Goal: Find specific page/section: Locate a particular part of the current website

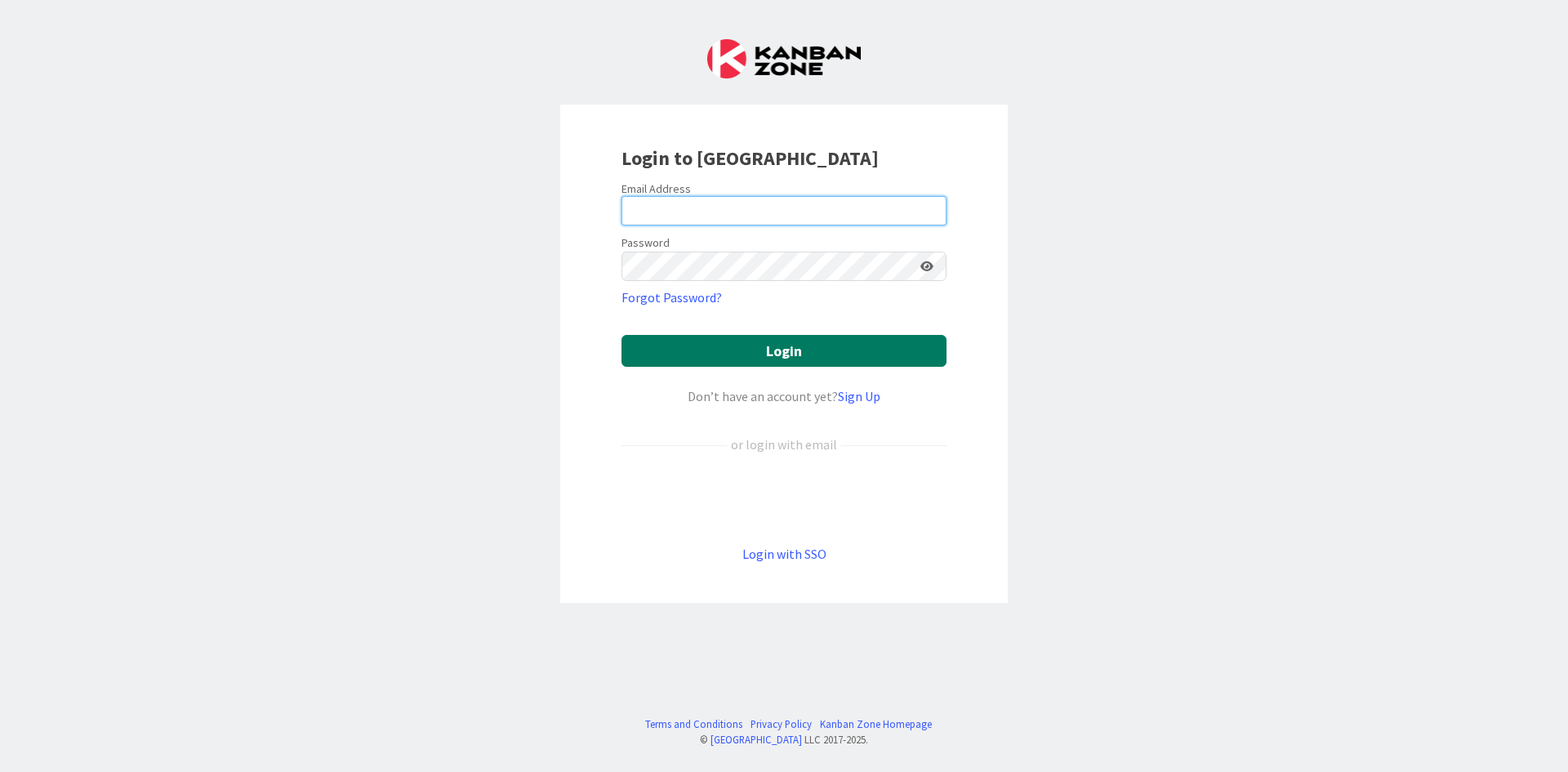
type input "[PERSON_NAME][EMAIL_ADDRESS][DOMAIN_NAME]"
click at [708, 351] on button "Login" at bounding box center [784, 351] width 325 height 32
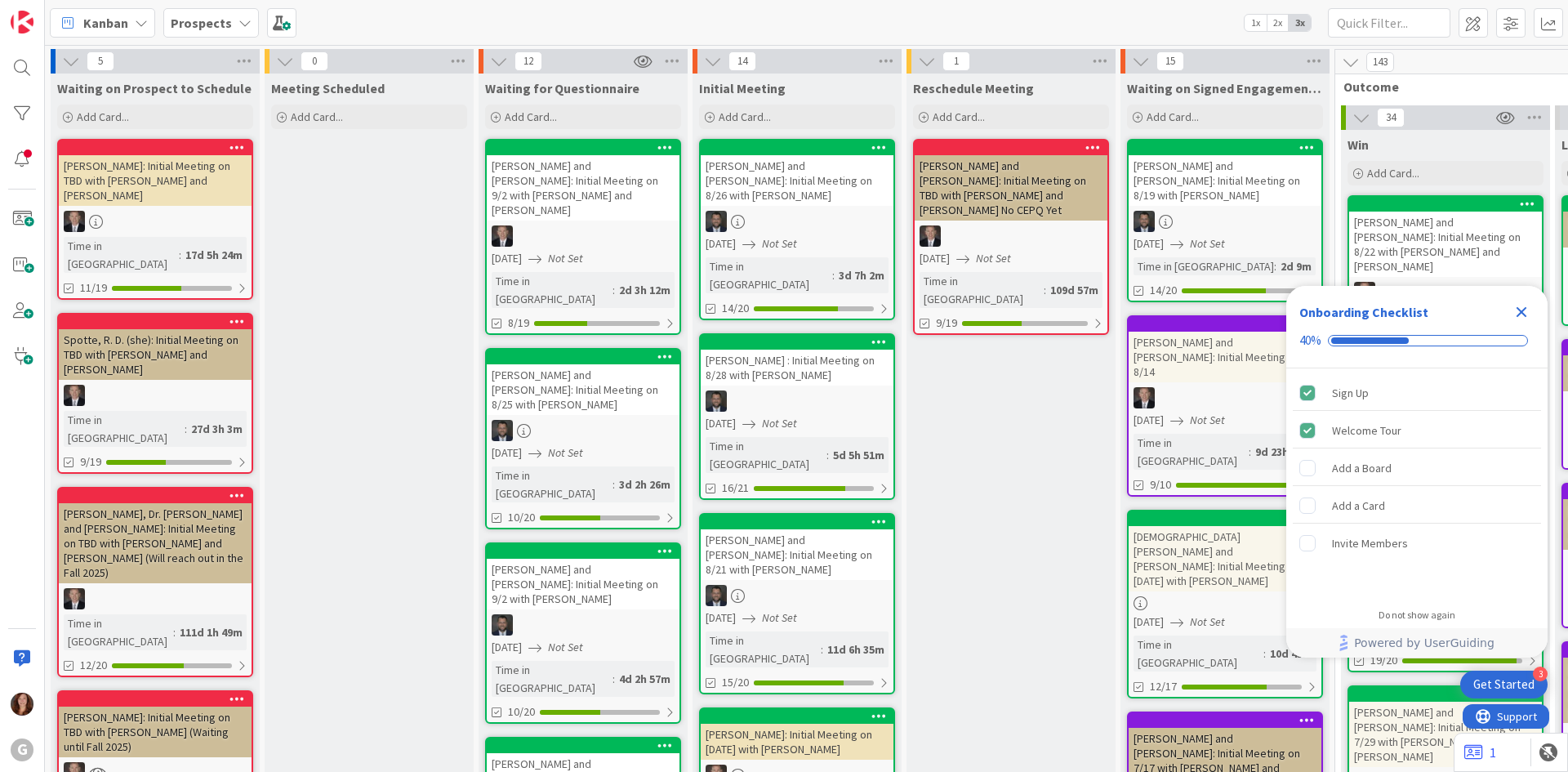
click at [214, 22] on b "Prospects" at bounding box center [201, 22] width 62 height 16
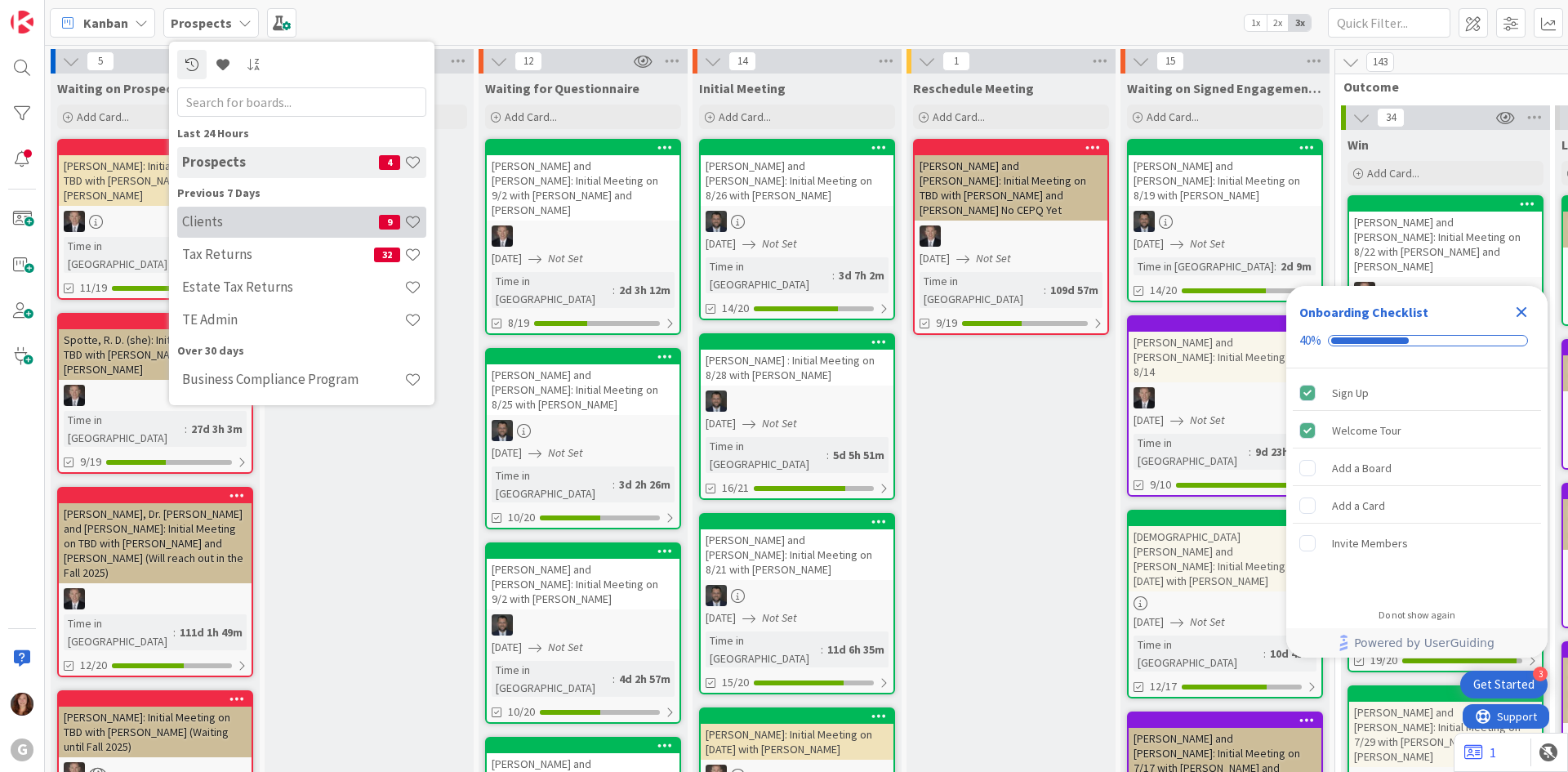
click at [209, 228] on h4 "Clients" at bounding box center [280, 221] width 197 height 16
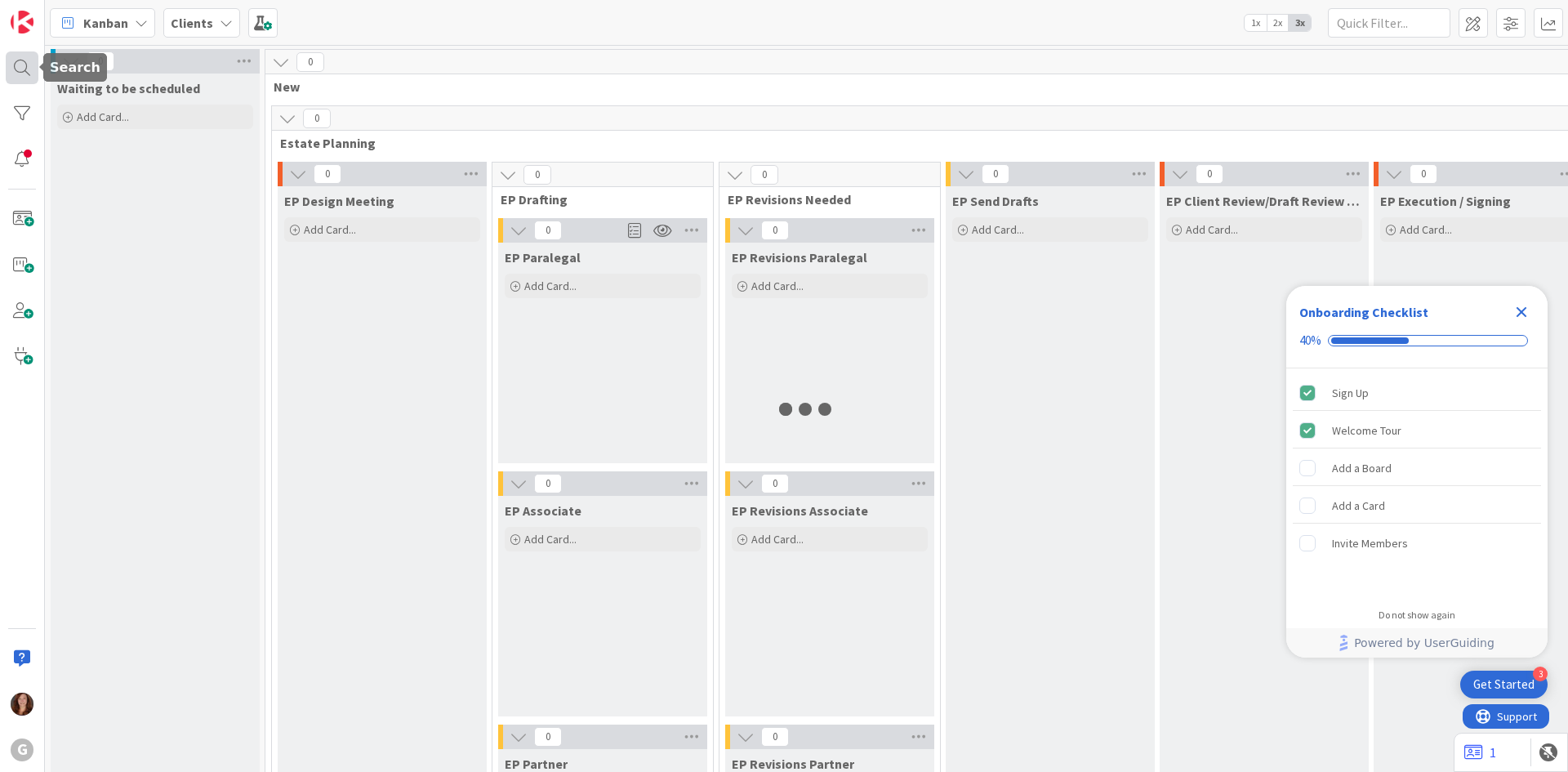
click at [19, 59] on div at bounding box center [22, 68] width 33 height 33
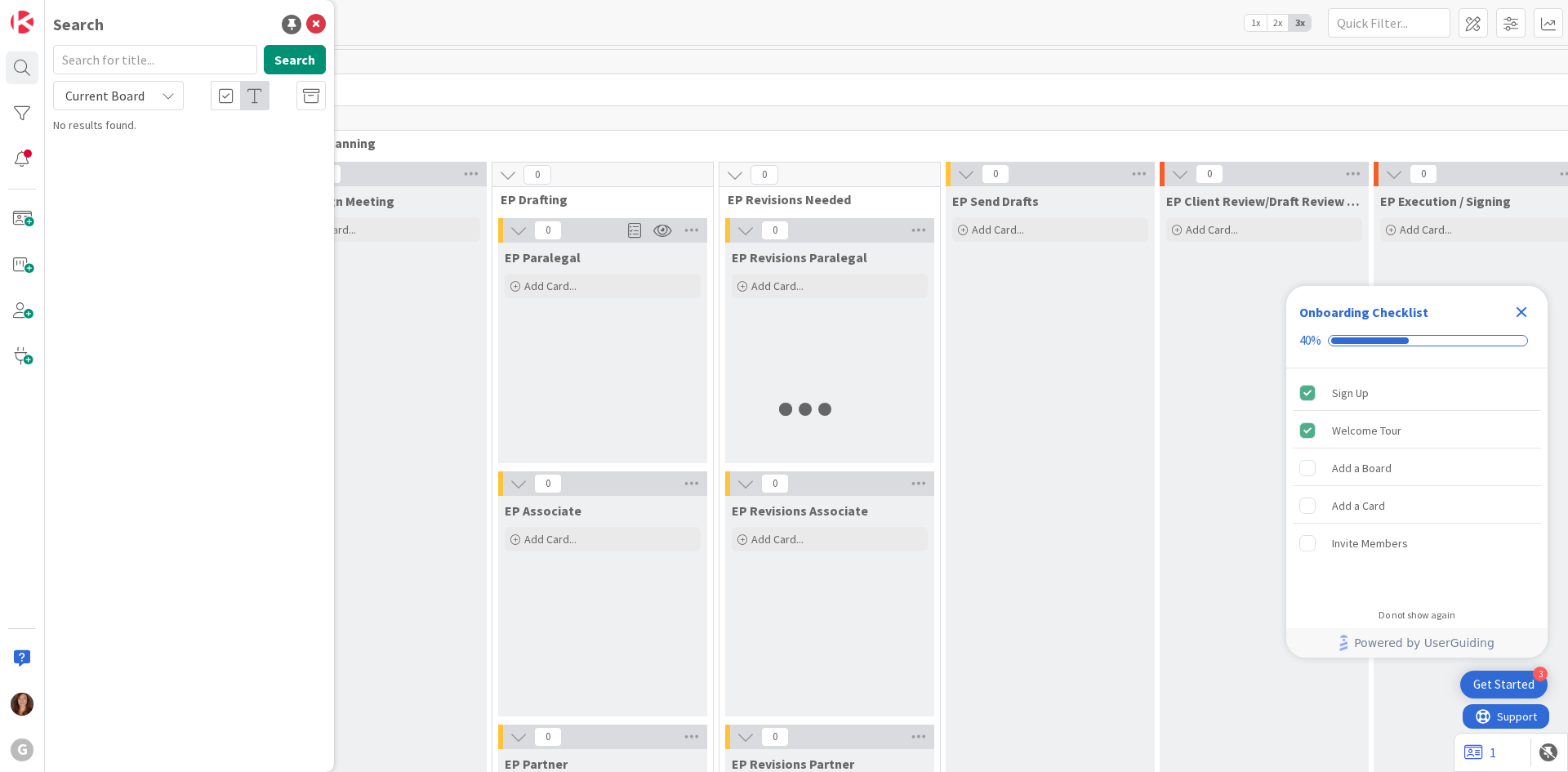
click at [111, 52] on input "text" at bounding box center [155, 59] width 204 height 30
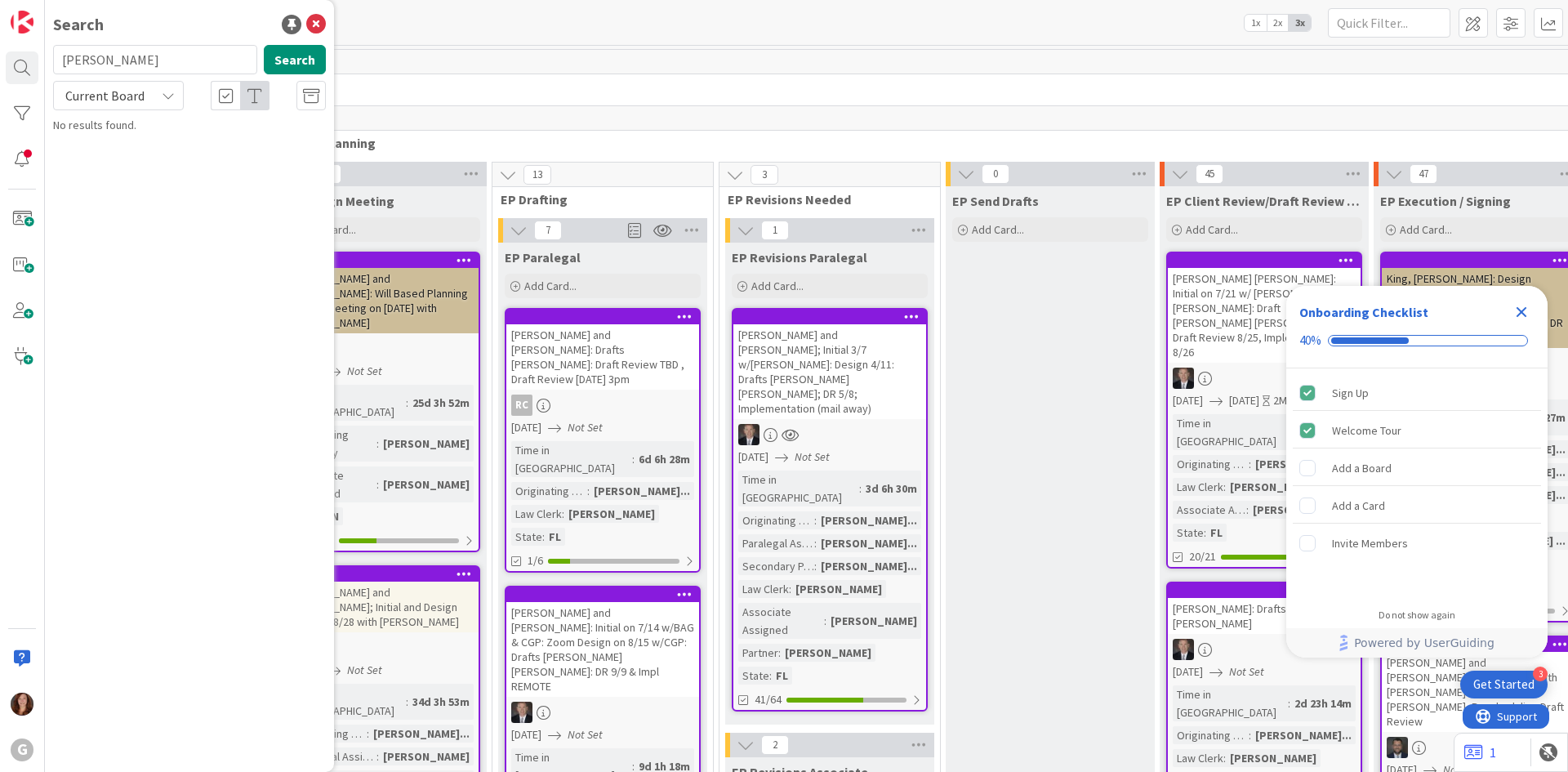
type input "[PERSON_NAME]"
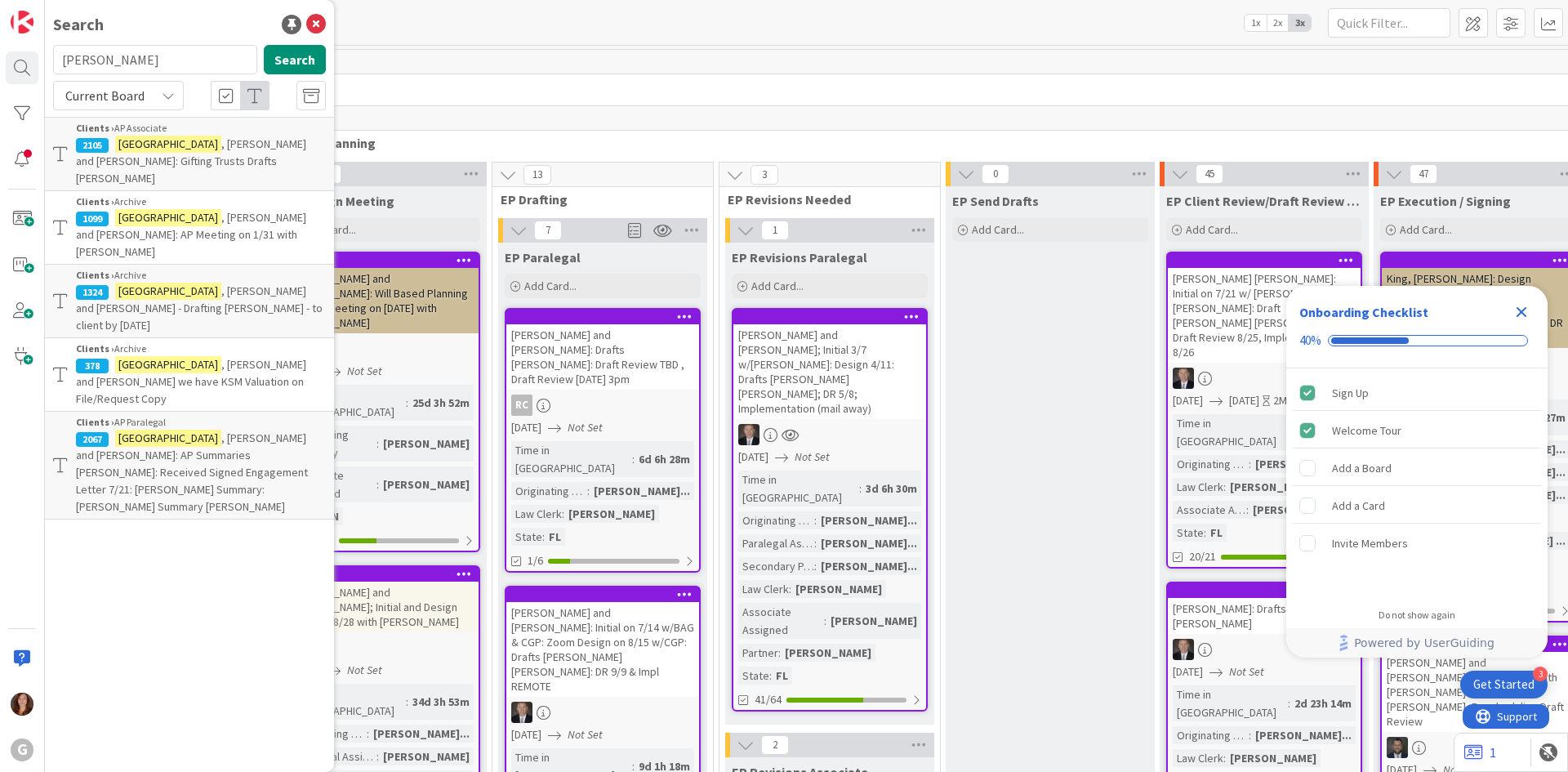
click at [214, 153] on p "[PERSON_NAME] and [PERSON_NAME]: Gifting Trusts Drafts [PERSON_NAME]" at bounding box center [201, 161] width 250 height 52
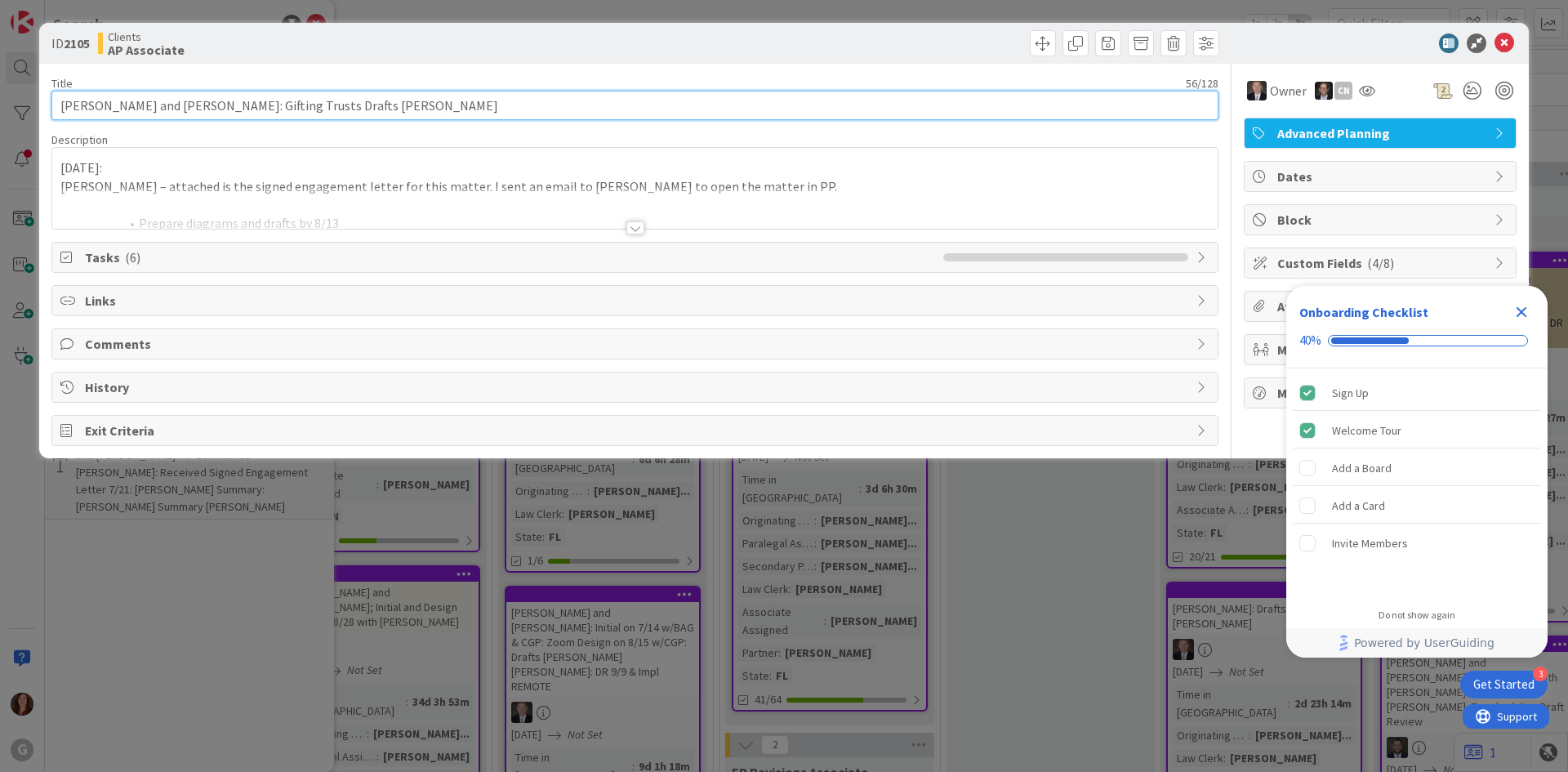
click at [399, 95] on input "[PERSON_NAME] and [PERSON_NAME]: Gifting Trusts Drafts [PERSON_NAME]" at bounding box center [635, 105] width 1167 height 30
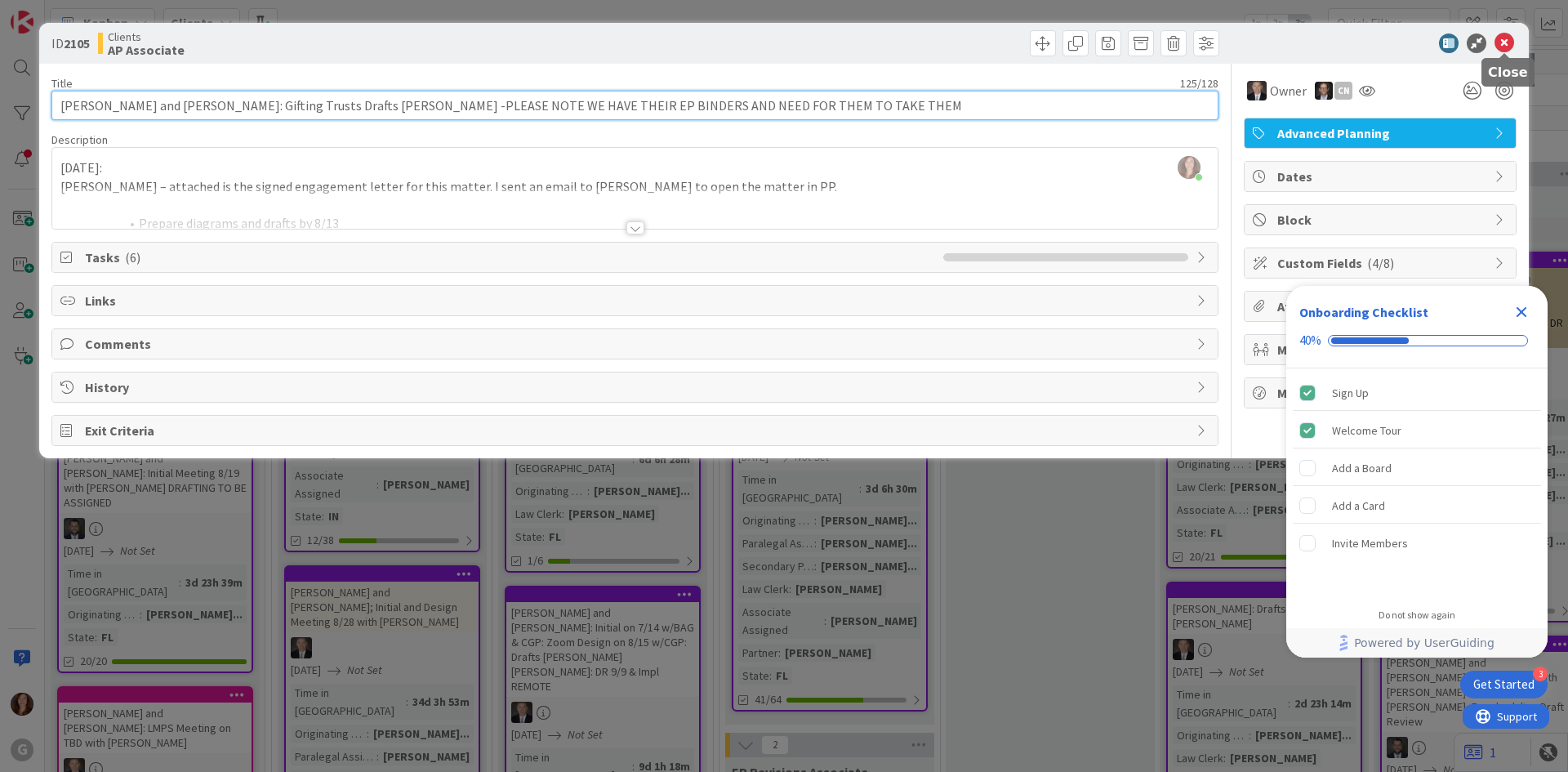
type input "[PERSON_NAME] and [PERSON_NAME]: Gifting Trusts Drafts [PERSON_NAME] -PLEASE NO…"
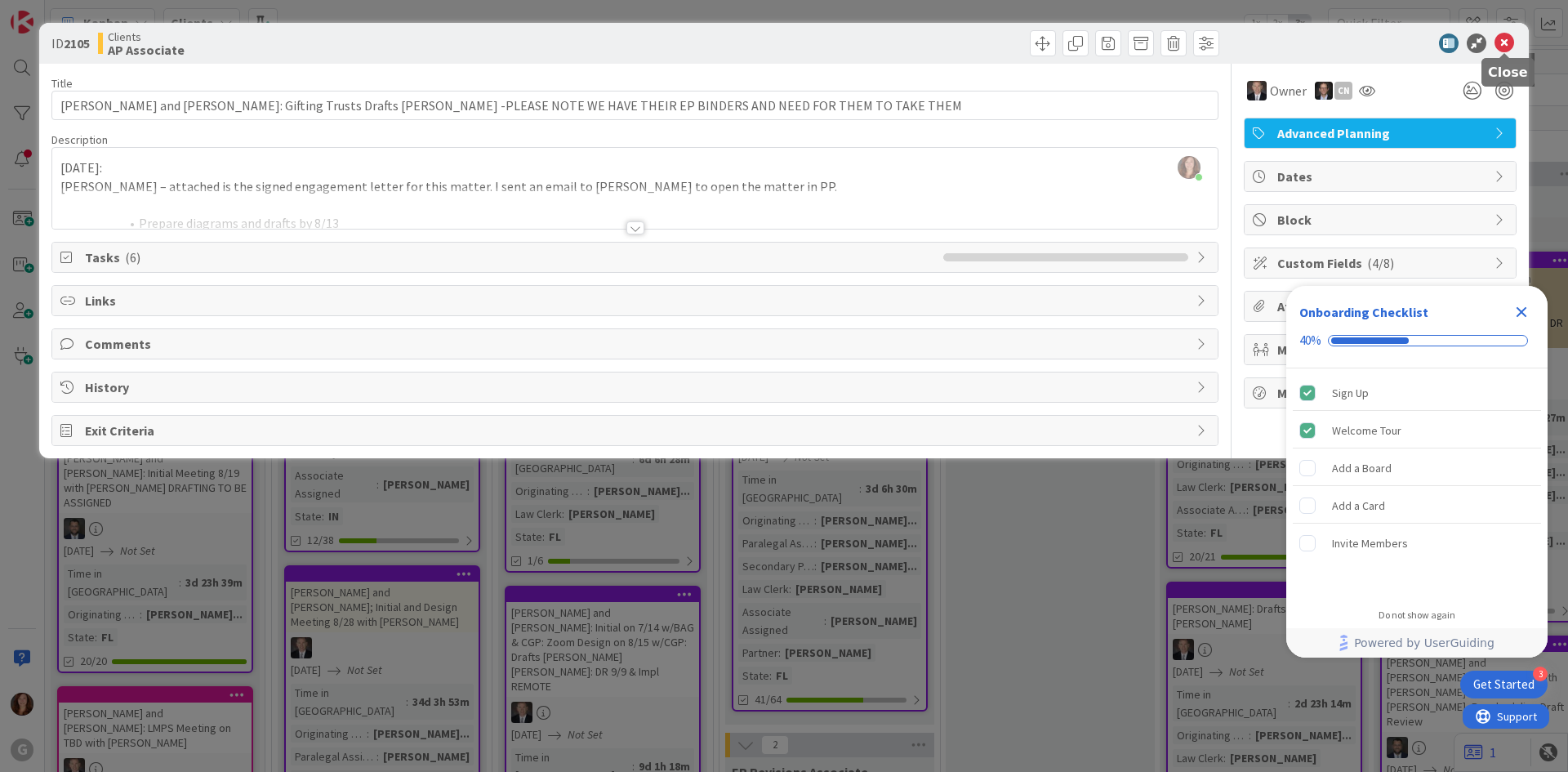
click at [1505, 43] on icon at bounding box center [1504, 43] width 19 height 19
